Goal: Task Accomplishment & Management: Manage account settings

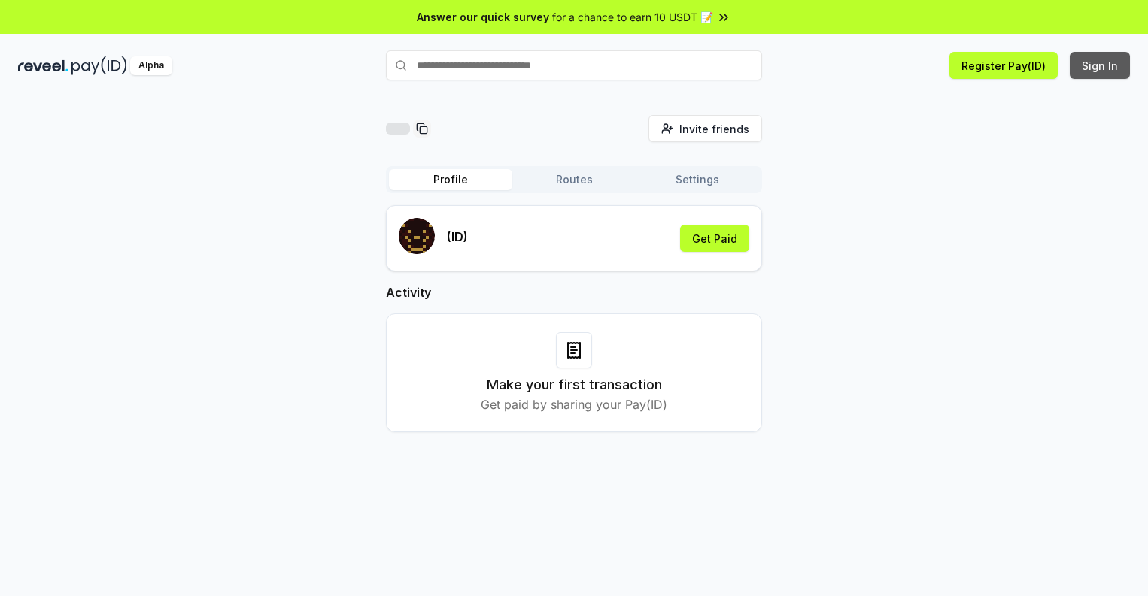
click at [1100, 65] on button "Sign In" at bounding box center [1099, 65] width 60 height 27
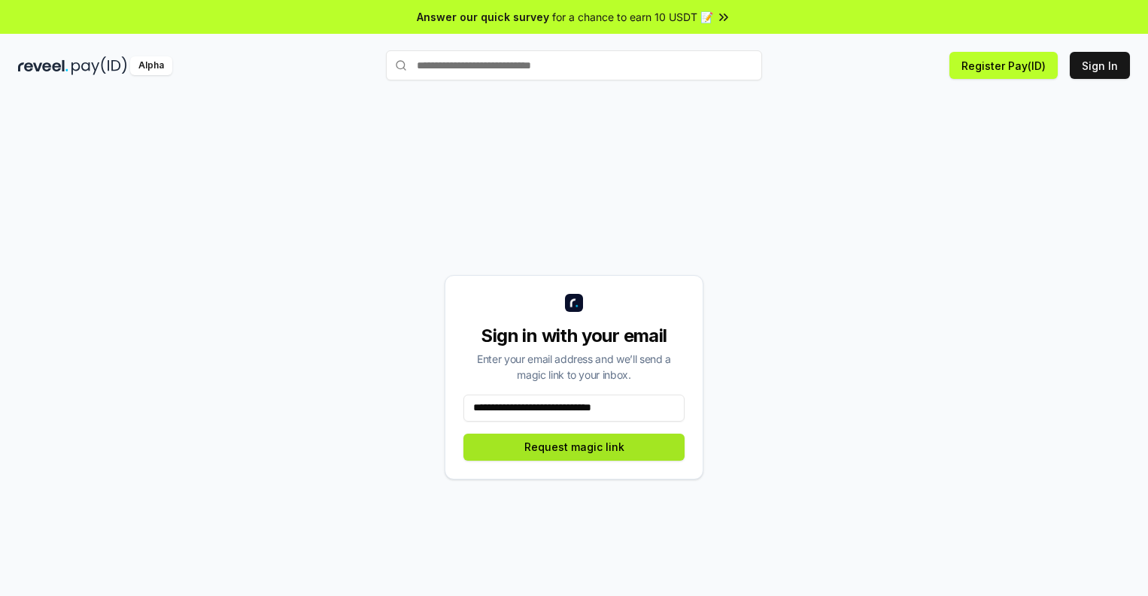
type input "**********"
click at [574, 447] on button "Request magic link" at bounding box center [573, 447] width 221 height 27
